Goal: Transaction & Acquisition: Book appointment/travel/reservation

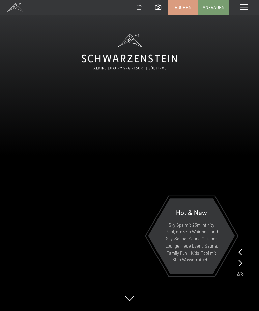
click at [183, 6] on span "Buchen" at bounding box center [183, 7] width 17 height 6
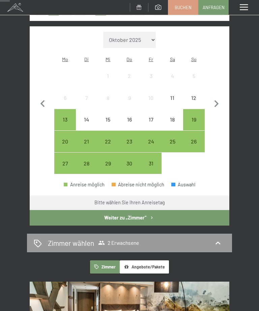
scroll to position [138, 0]
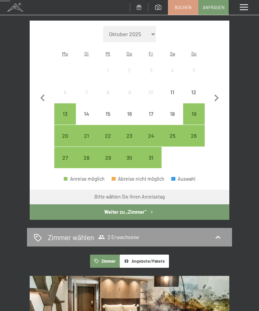
click at [153, 155] on div "31" at bounding box center [151, 165] width 20 height 20
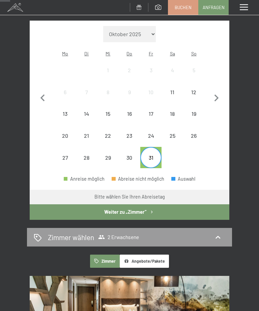
click at [174, 125] on div "25" at bounding box center [172, 135] width 20 height 20
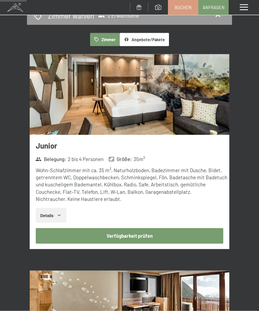
click at [173, 228] on button "Verfügbarkeit prüfen" at bounding box center [130, 236] width 188 height 16
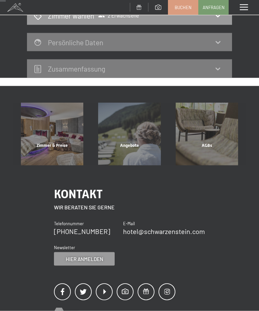
scroll to position [79, 0]
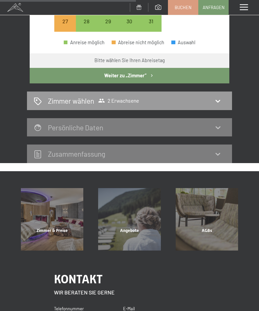
click at [208, 69] on button "Weiter zu „Zimmer“" at bounding box center [130, 76] width 200 height 16
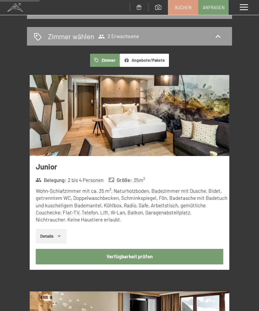
click at [157, 255] on button "Verfügbarkeit prüfen" at bounding box center [130, 257] width 188 height 16
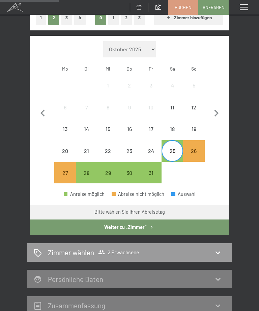
click at [173, 219] on button "Weiter zu „Zimmer“" at bounding box center [130, 227] width 200 height 16
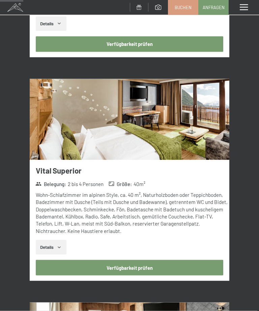
scroll to position [293, 0]
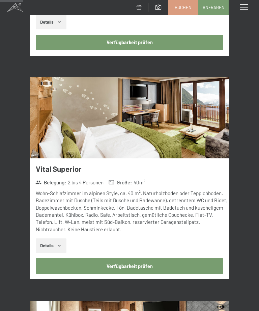
click at [158, 259] on button "Verfügbarkeit prüfen" at bounding box center [130, 266] width 188 height 16
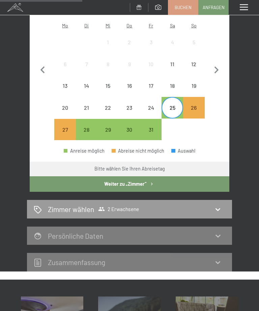
scroll to position [171, 0]
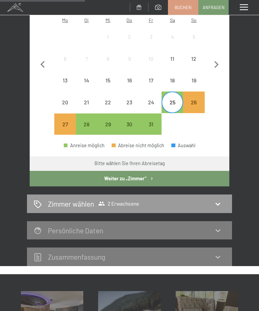
click at [212, 199] on div "Zimmer wählen 2 Erwachsene" at bounding box center [130, 204] width 192 height 10
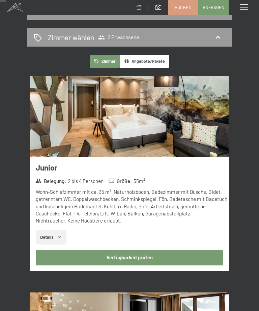
scroll to position [78, 0]
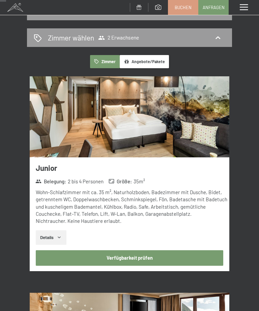
click at [149, 57] on button "Angebote/Pakete" at bounding box center [144, 61] width 49 height 13
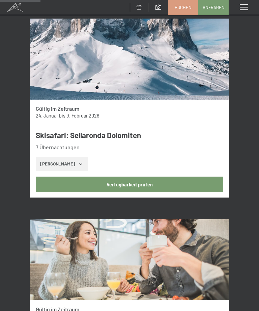
scroll to position [536, 0]
